Goal: Navigation & Orientation: Find specific page/section

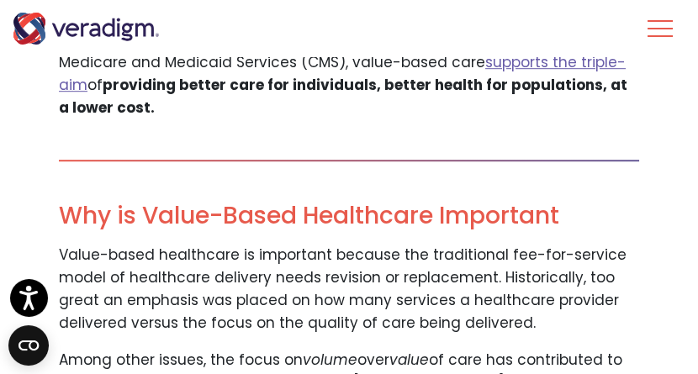
scroll to position [1624, 0]
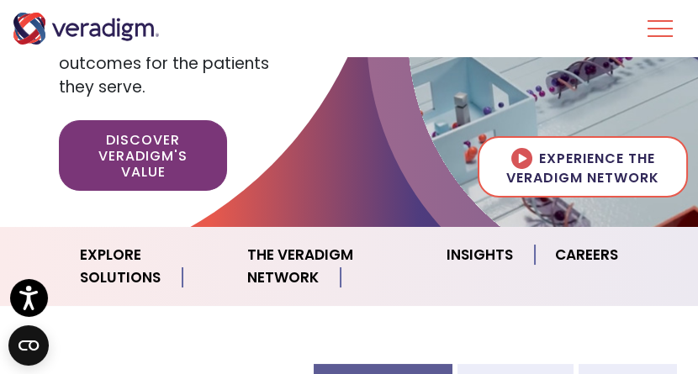
scroll to position [280, 0]
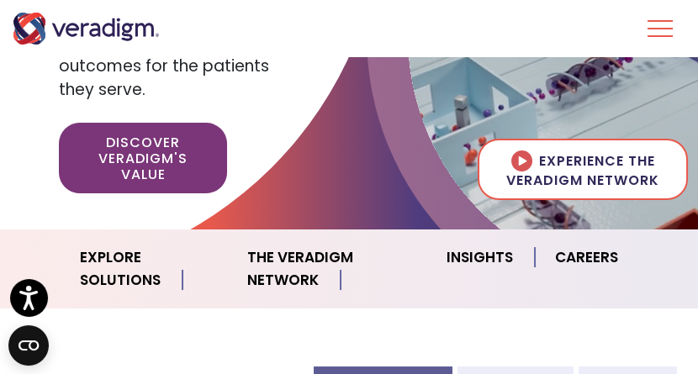
click at [324, 167] on div at bounding box center [349, 27] width 698 height 403
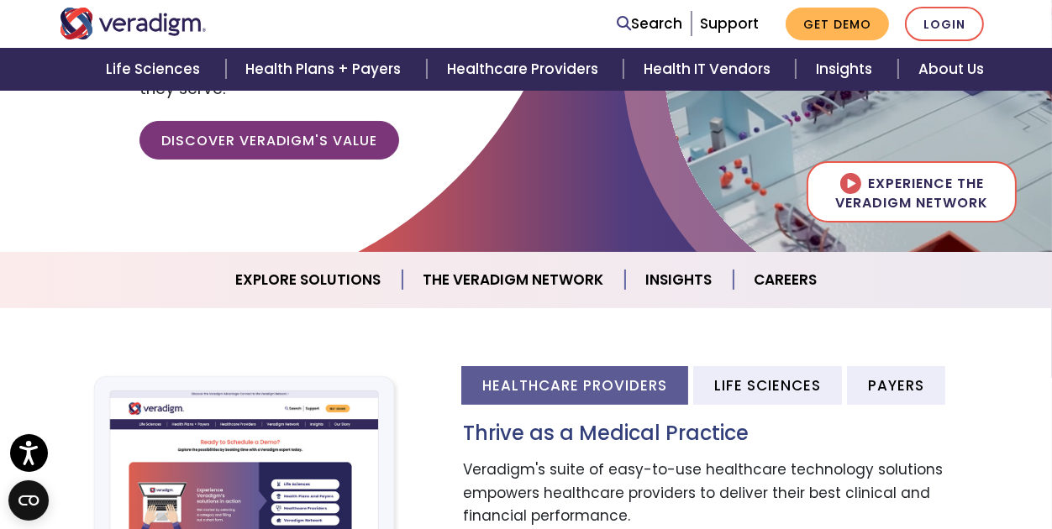
scroll to position [55, 0]
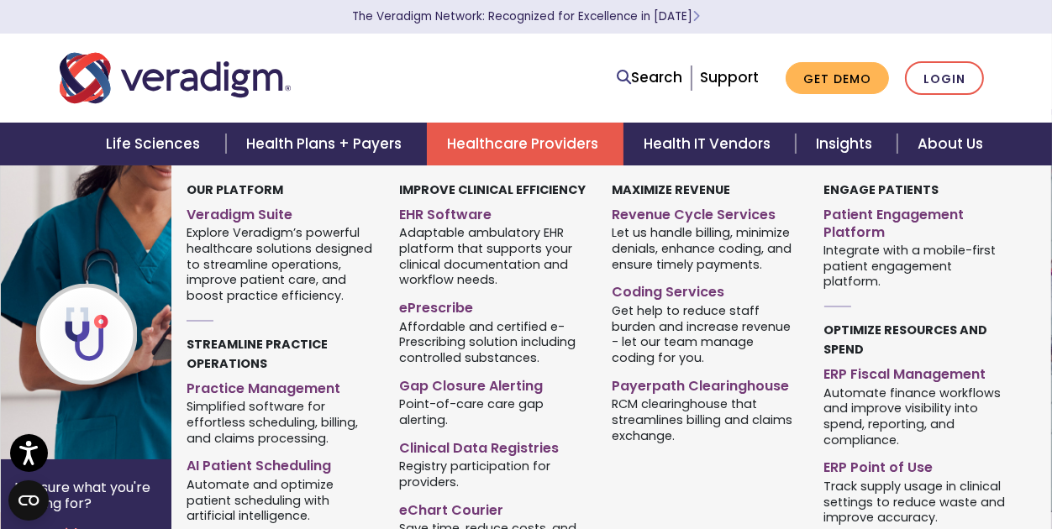
click at [464, 145] on link "Healthcare Providers" at bounding box center [525, 144] width 197 height 43
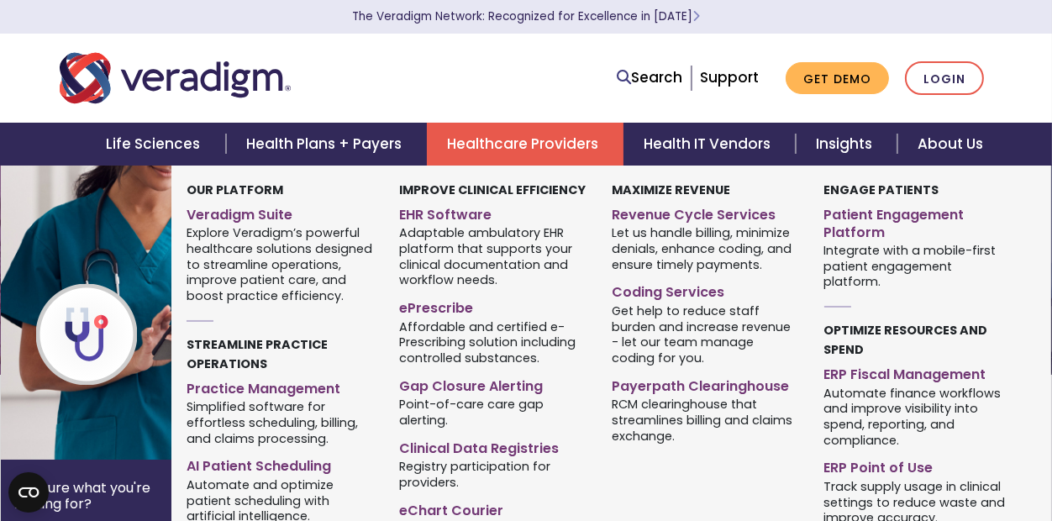
click at [505, 142] on link "Healthcare Providers" at bounding box center [525, 144] width 197 height 43
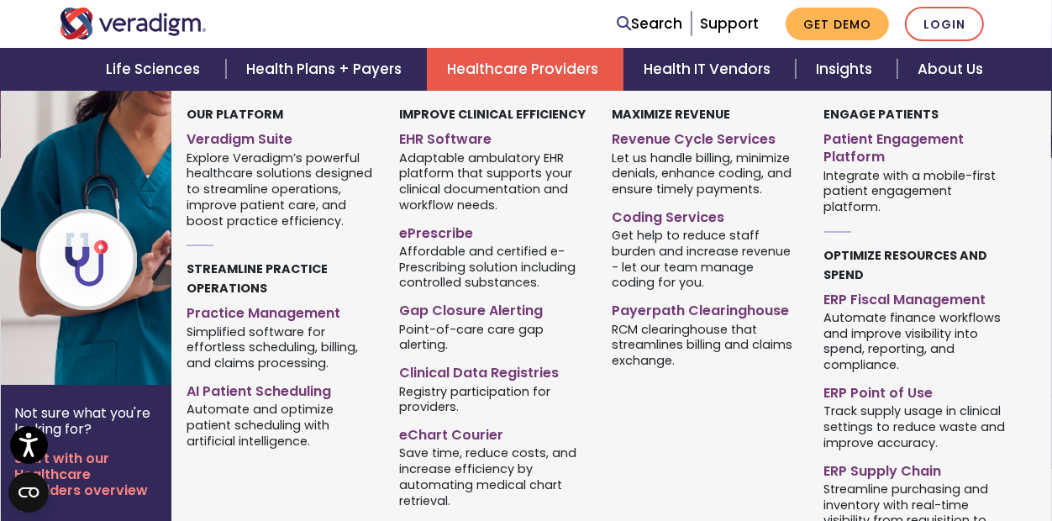
scroll to position [224, 0]
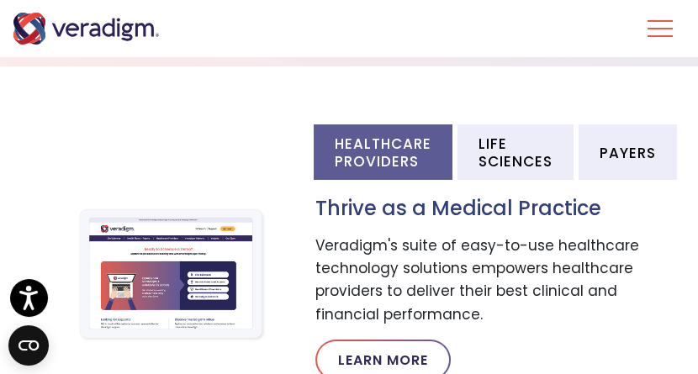
scroll to position [616, 0]
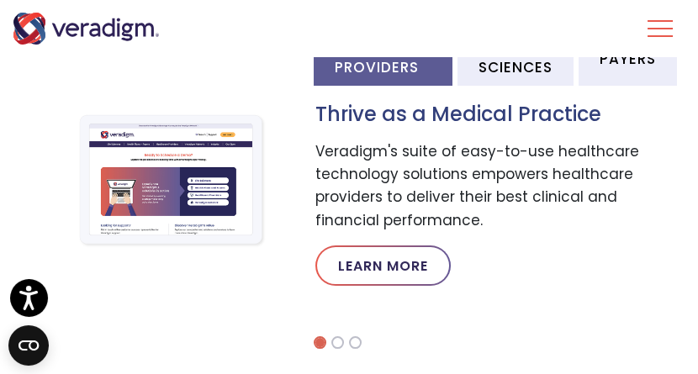
click at [376, 64] on li "Healthcare Providers" at bounding box center [382, 57] width 139 height 55
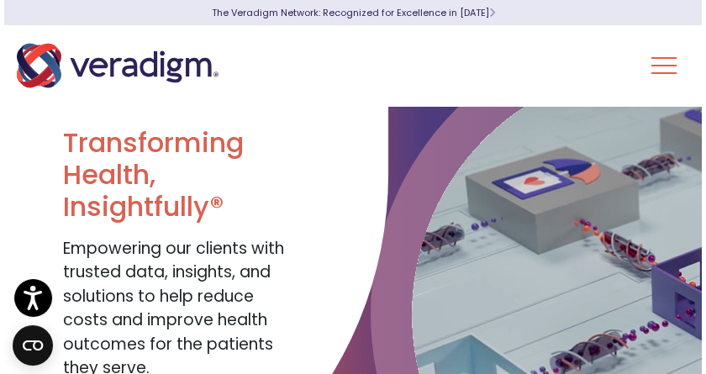
scroll to position [0, 0]
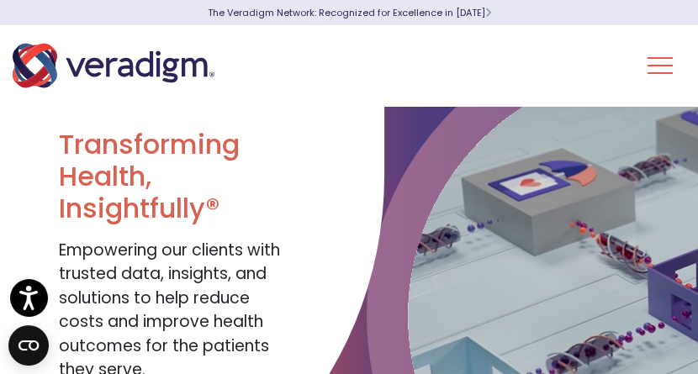
click at [651, 69] on button "Toggle Navigation Menu" at bounding box center [659, 66] width 25 height 44
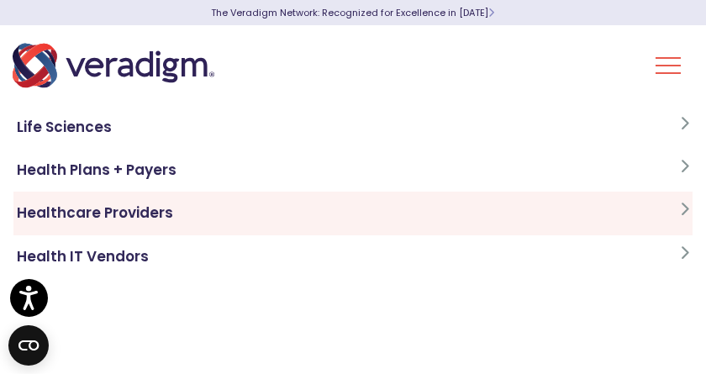
click at [680, 214] on icon at bounding box center [684, 209] width 9 height 14
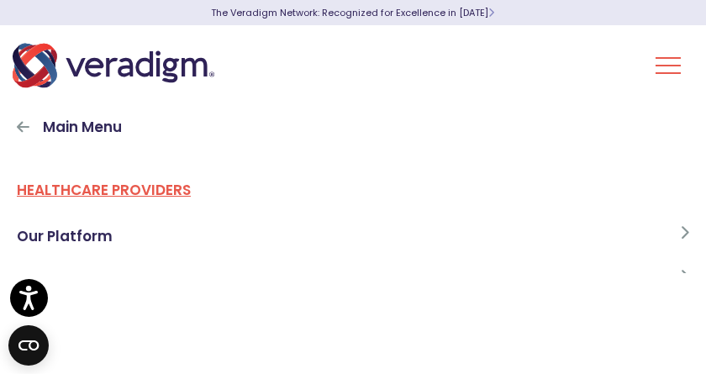
click at [166, 191] on link "Healthcare Providers" at bounding box center [352, 195] width 679 height 39
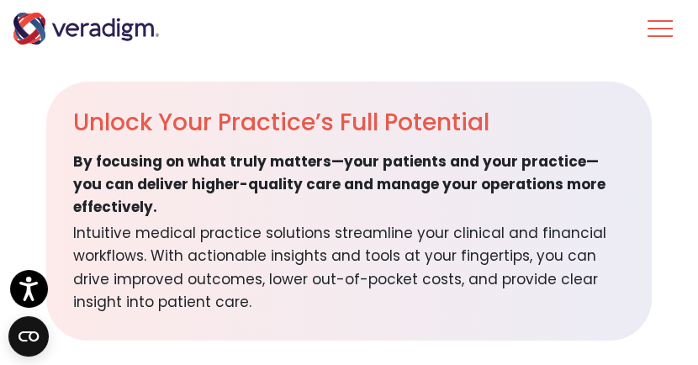
scroll to position [616, 0]
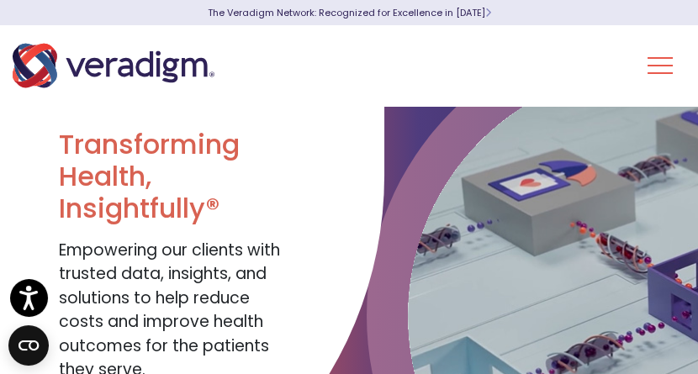
click at [317, 194] on div at bounding box center [192, 333] width 384 height 454
